Goal: Check status: Check status

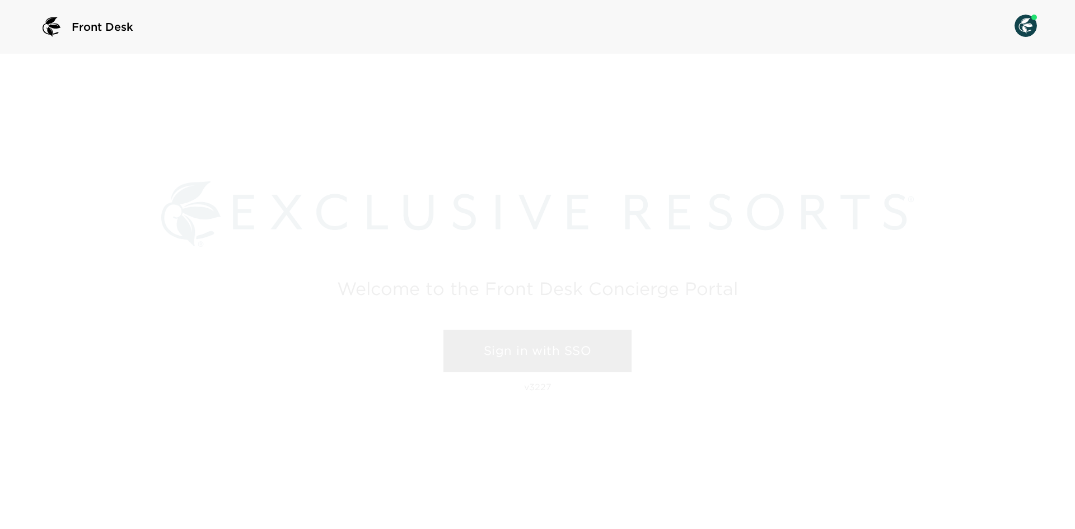
click at [455, 348] on link "Sign in with SSO" at bounding box center [537, 351] width 188 height 43
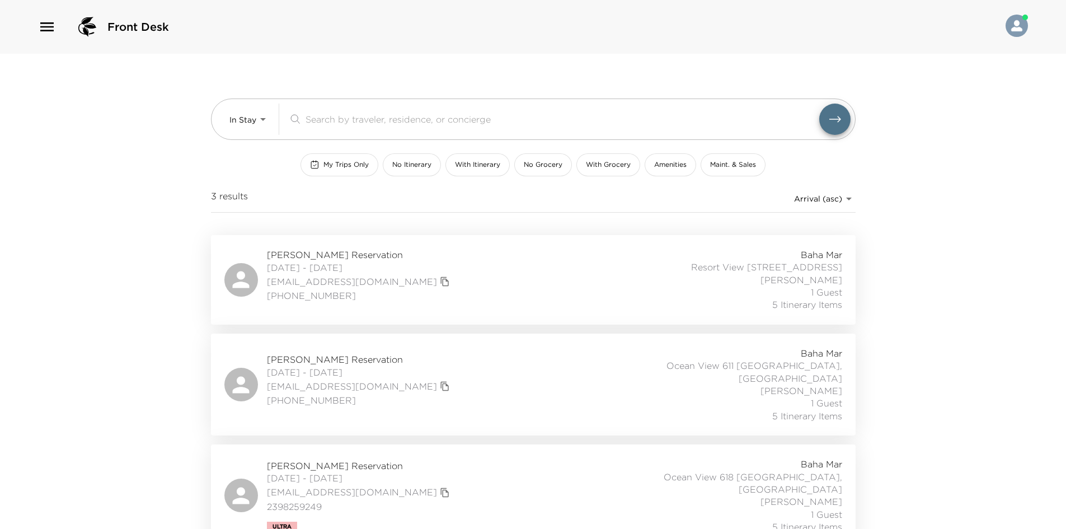
scroll to position [2, 0]
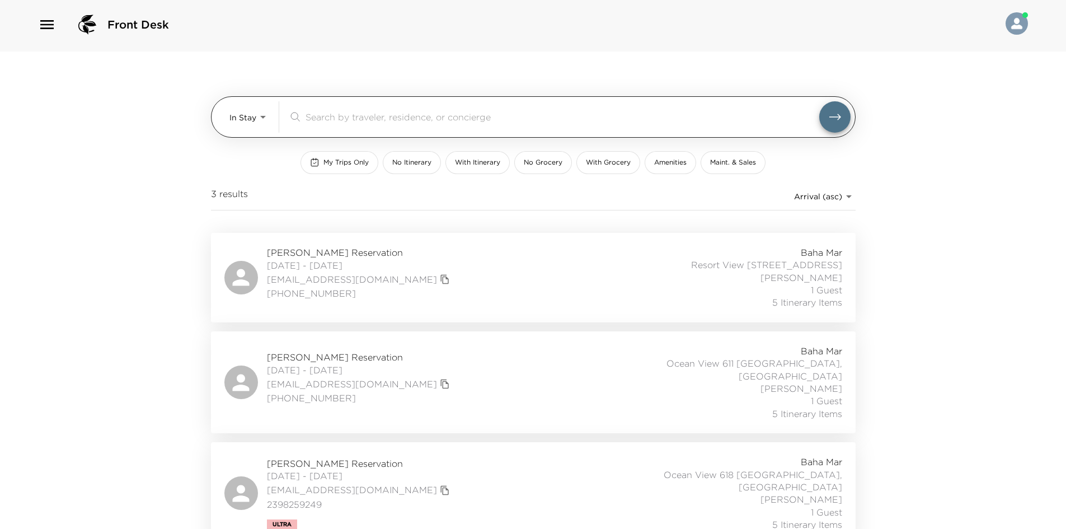
click at [245, 103] on div "In Stay In-Stay" at bounding box center [250, 116] width 40 height 31
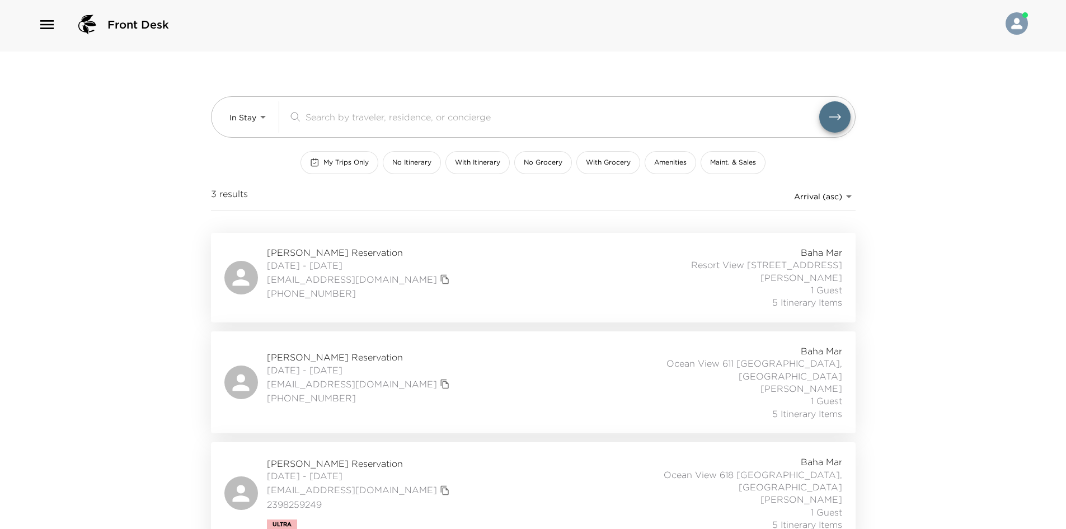
click at [311, 364] on span "08/28/2025 - 09/01/2025" at bounding box center [360, 370] width 186 height 12
click at [375, 265] on span "08/28/2025 - 09/01/2025" at bounding box center [360, 265] width 186 height 12
click at [453, 472] on div "Stephen Wilson Reservation 08/29/2025 - 09/01/2025 stephengwilson@hotmail.com 2…" at bounding box center [533, 493] width 618 height 75
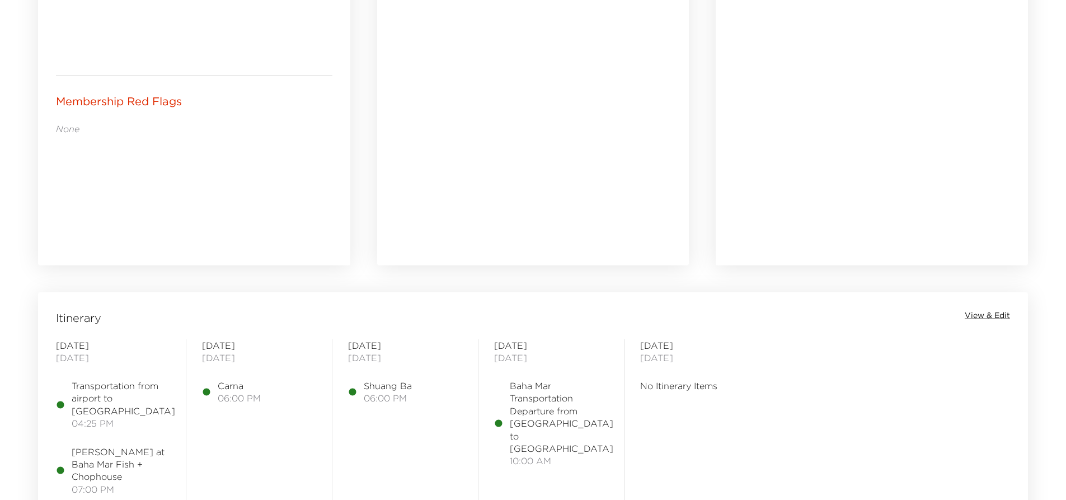
scroll to position [784, 0]
